Goal: Transaction & Acquisition: Purchase product/service

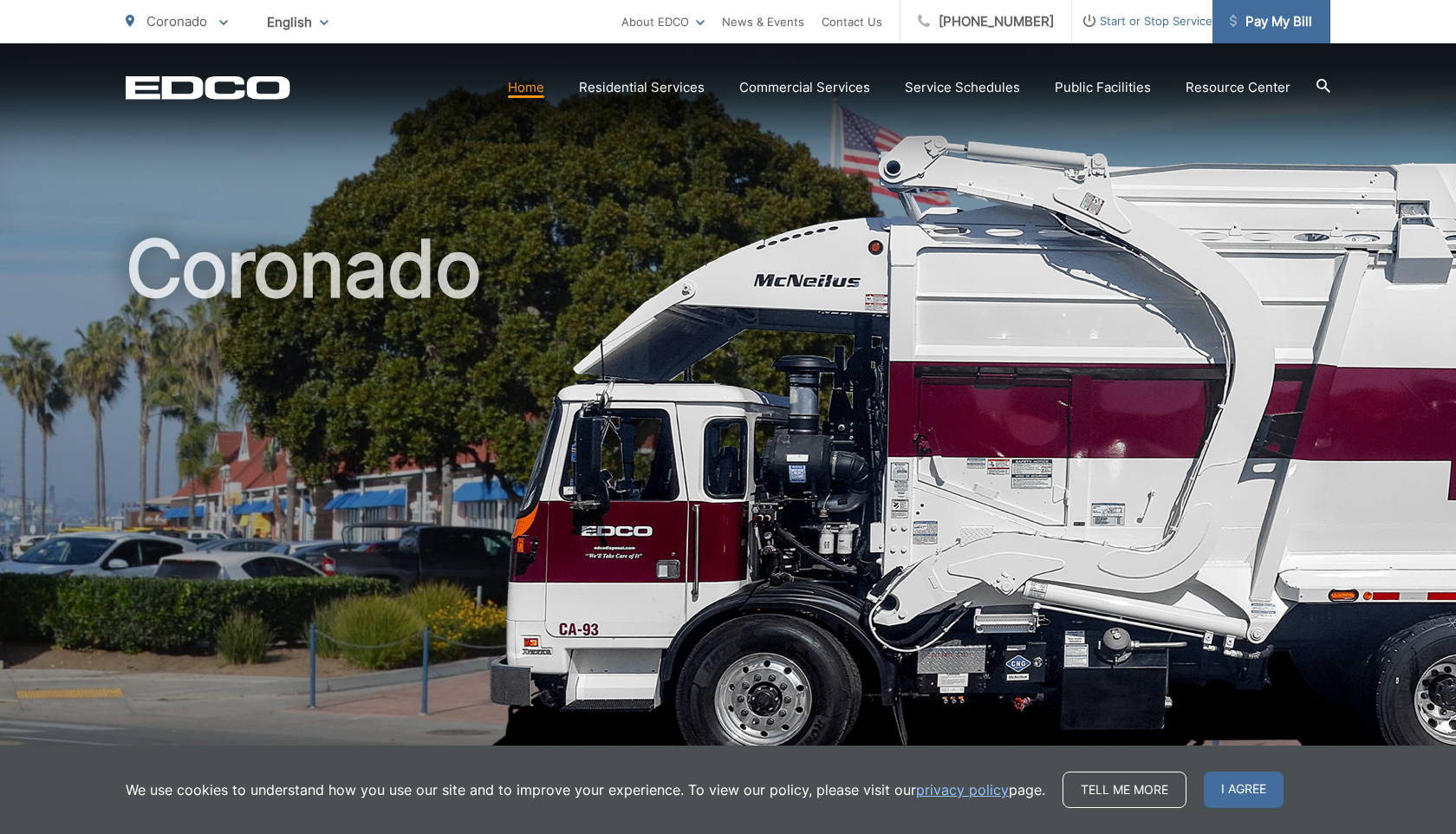
click at [1277, 19] on span "Pay My Bill" at bounding box center [1271, 21] width 83 height 20
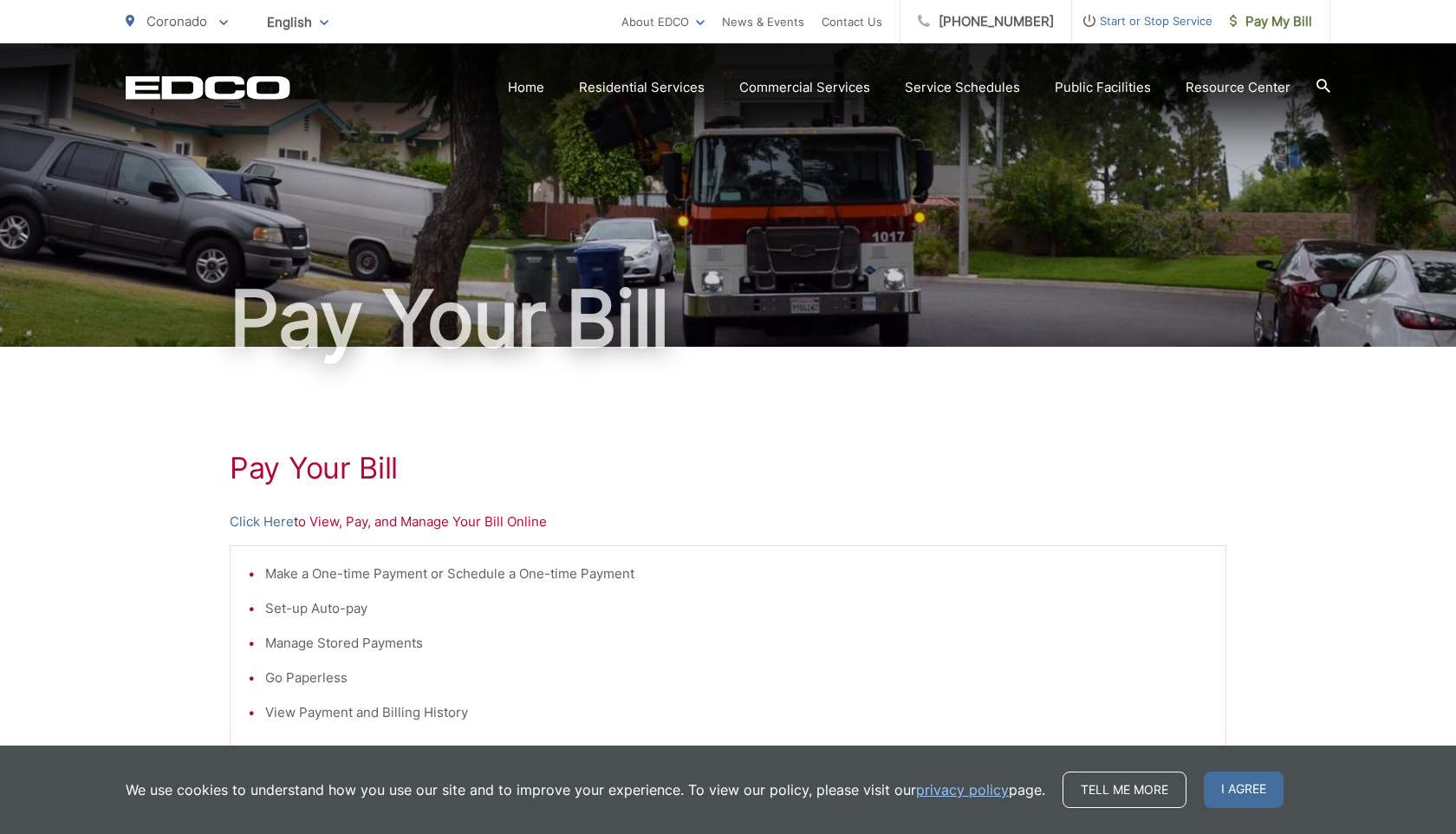
click at [321, 522] on p "Click Here to View, Pay, and Manage Your Bill Online" at bounding box center [728, 521] width 997 height 20
click at [266, 519] on link "Click Here" at bounding box center [262, 521] width 64 height 20
